Goal: Task Accomplishment & Management: Manage account settings

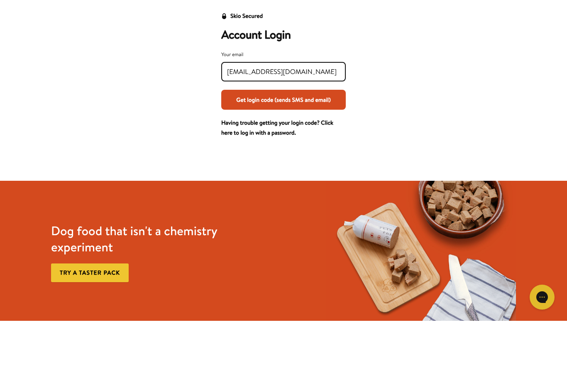
scroll to position [53, 0]
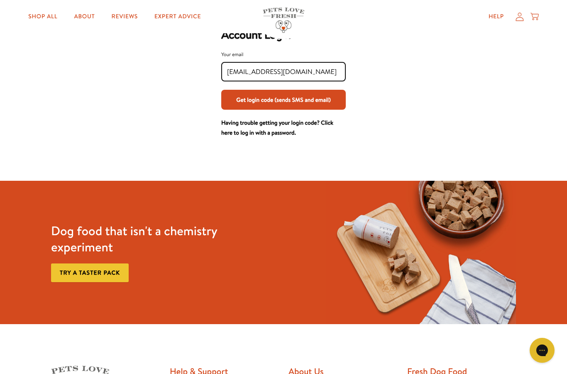
click at [325, 73] on input "[EMAIL_ADDRESS][DOMAIN_NAME]" at bounding box center [283, 71] width 113 height 9
type input "[EMAIL_ADDRESS][DOMAIN_NAME]"
click at [318, 99] on button "Get login code (sends SMS and email)" at bounding box center [283, 100] width 125 height 20
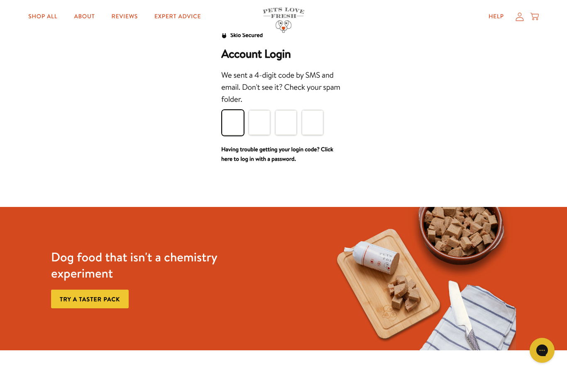
scroll to position [38, 0]
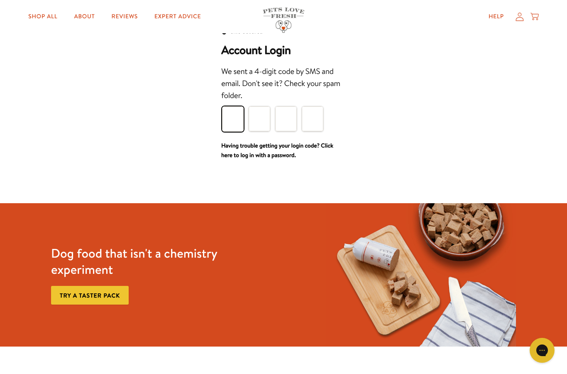
click at [231, 116] on input "Please enter your pin code" at bounding box center [233, 118] width 22 height 25
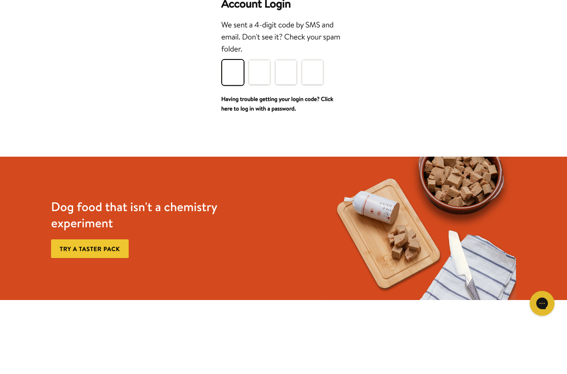
type input "6"
type input "9"
type input "3"
type input "1"
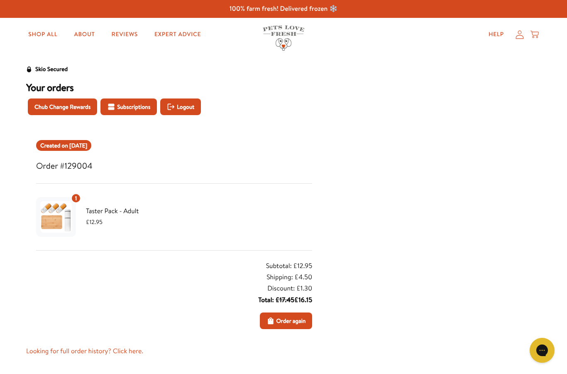
click at [517, 37] on icon at bounding box center [519, 34] width 8 height 9
click at [185, 106] on span "Logout" at bounding box center [185, 106] width 17 height 9
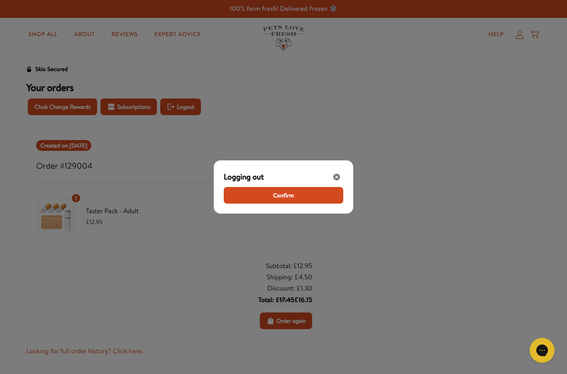
click at [310, 199] on button "Confirm" at bounding box center [284, 195] width 120 height 17
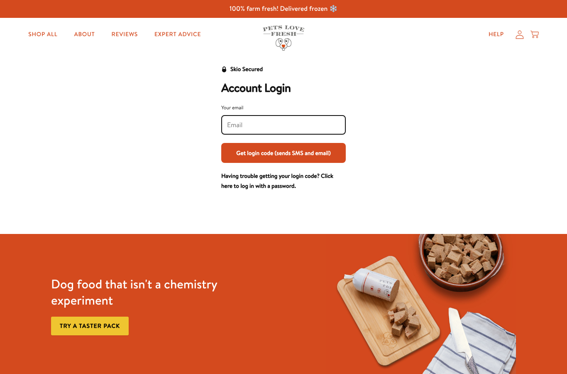
click at [302, 122] on input "Your email" at bounding box center [283, 124] width 113 height 9
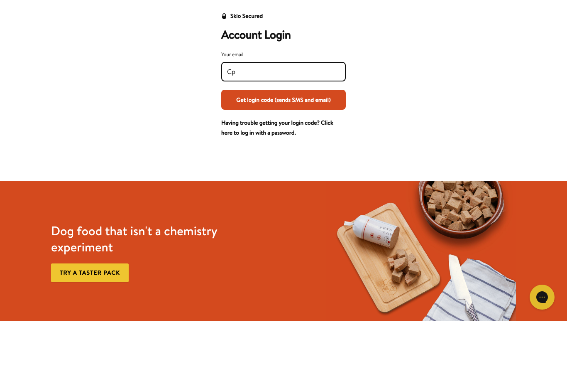
type input "[EMAIL_ADDRESS][DOMAIN_NAME]"
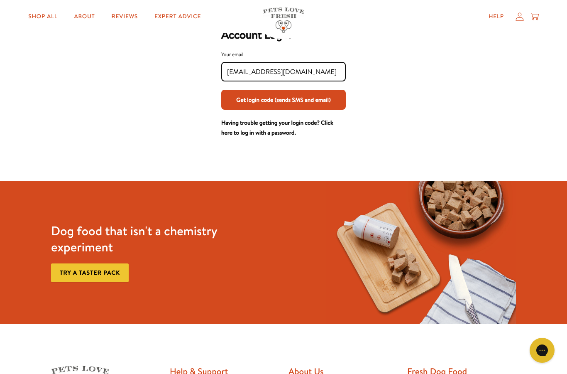
click at [308, 100] on button "Get login code (sends SMS and email)" at bounding box center [283, 100] width 125 height 20
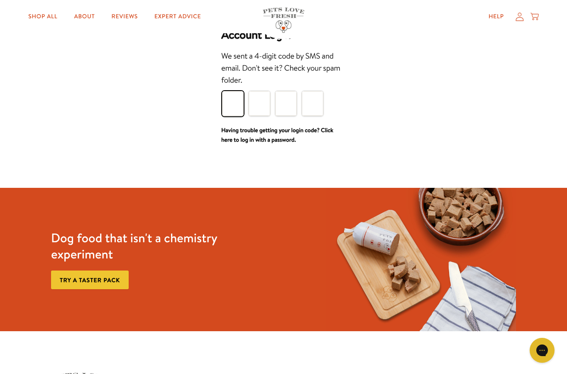
click at [234, 102] on input "Please enter your pin code" at bounding box center [233, 103] width 22 height 25
type input "5"
type input "1"
type input "8"
type input "9"
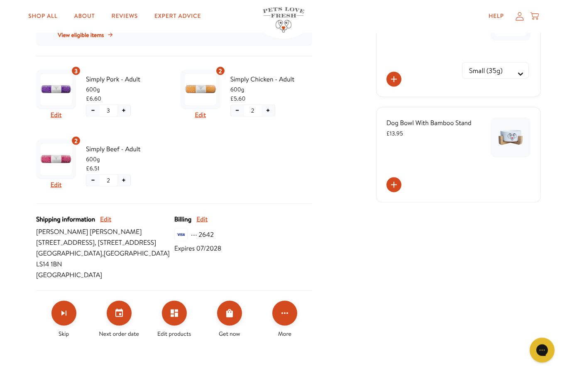
scroll to position [221, 0]
click at [64, 308] on icon "Skip subscription" at bounding box center [64, 313] width 10 height 10
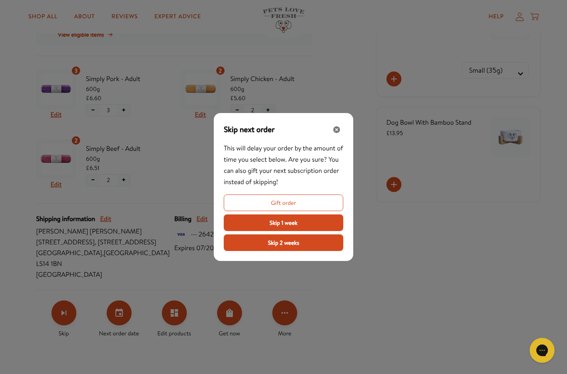
click at [310, 251] on button "Skip 2 weeks" at bounding box center [284, 242] width 120 height 17
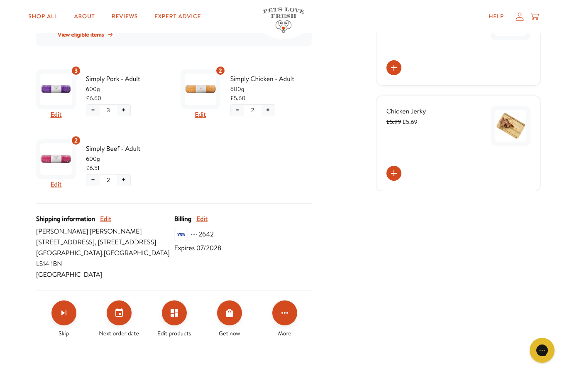
click at [285, 308] on icon "Click for more options" at bounding box center [285, 313] width 10 height 10
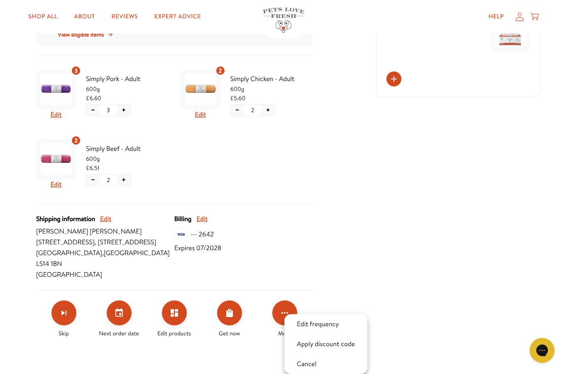
click at [229, 344] on div at bounding box center [283, 187] width 567 height 374
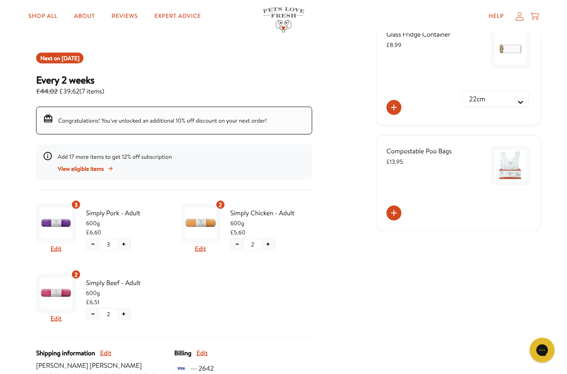
scroll to position [88, 0]
click at [206, 251] on button "Edit" at bounding box center [200, 248] width 11 height 11
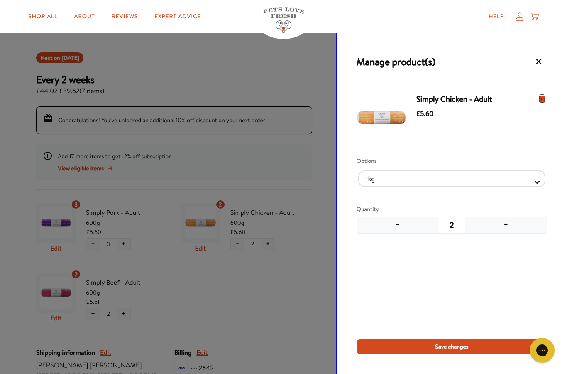
click at [509, 223] on button "+" at bounding box center [506, 225] width 82 height 16
click at [389, 349] on button "Save changes" at bounding box center [452, 346] width 191 height 15
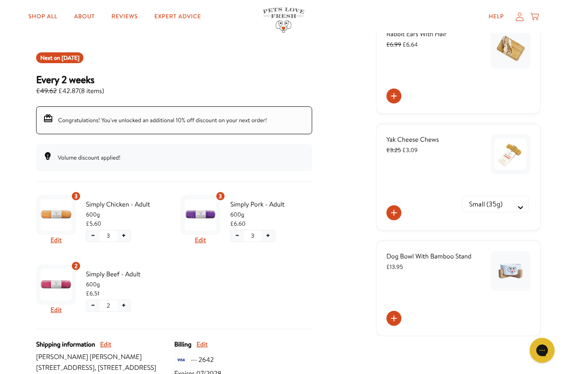
click at [112, 227] on div "£5.60" at bounding box center [127, 223] width 82 height 9
click at [252, 219] on span "600g" at bounding box center [271, 214] width 82 height 9
click at [202, 241] on button "Edit" at bounding box center [200, 239] width 11 height 11
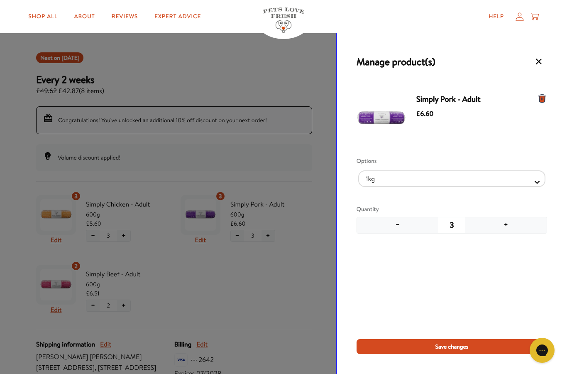
click at [397, 228] on button "−" at bounding box center [398, 225] width 82 height 16
click at [385, 349] on button "Save changes" at bounding box center [452, 346] width 191 height 15
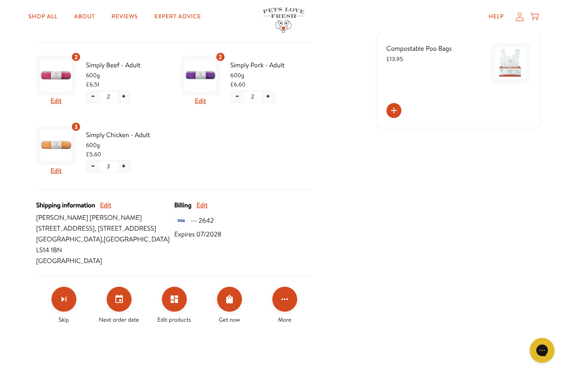
scroll to position [193, 0]
